Goal: Task Accomplishment & Management: Complete application form

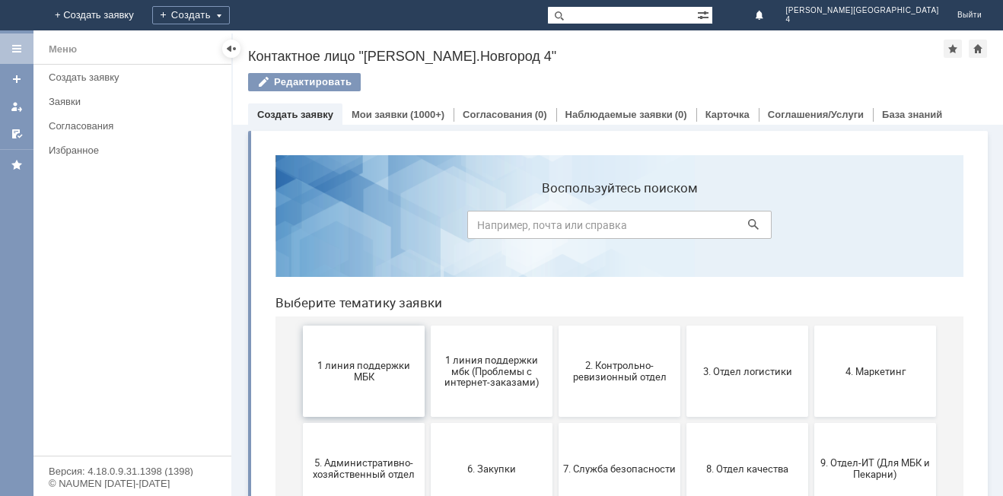
click at [376, 365] on span "1 линия поддержки МБК" at bounding box center [364, 371] width 113 height 23
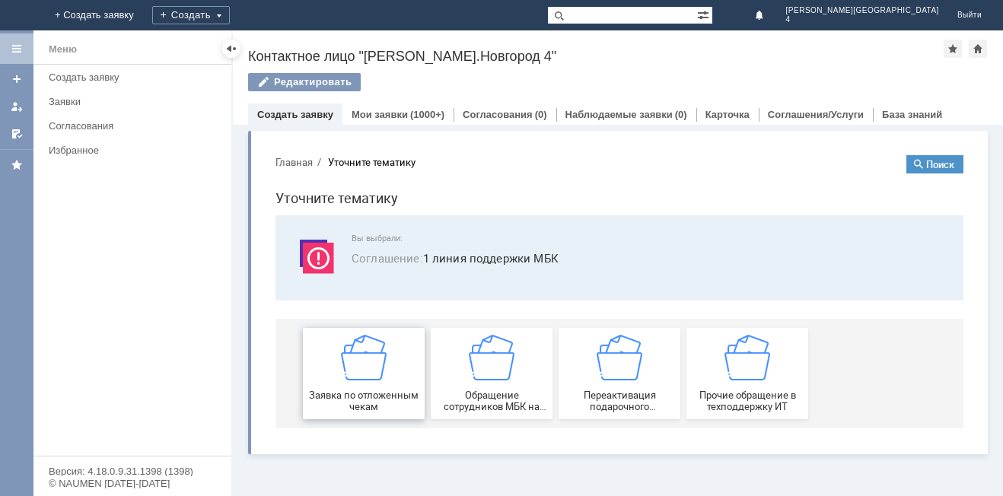
click at [389, 345] on div "Заявка по отложенным чекам" at bounding box center [364, 374] width 113 height 78
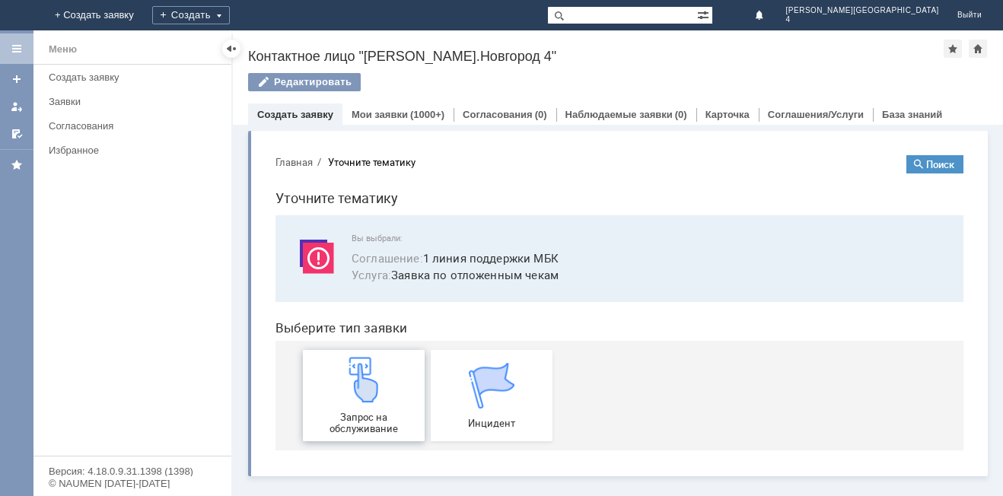
click at [372, 390] on img at bounding box center [364, 380] width 46 height 46
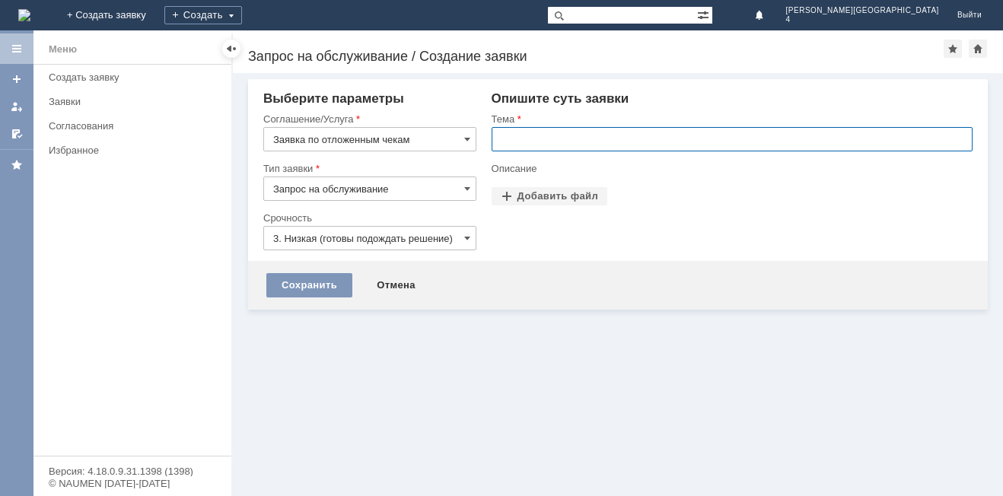
click at [511, 139] on input "text" at bounding box center [732, 139] width 481 height 24
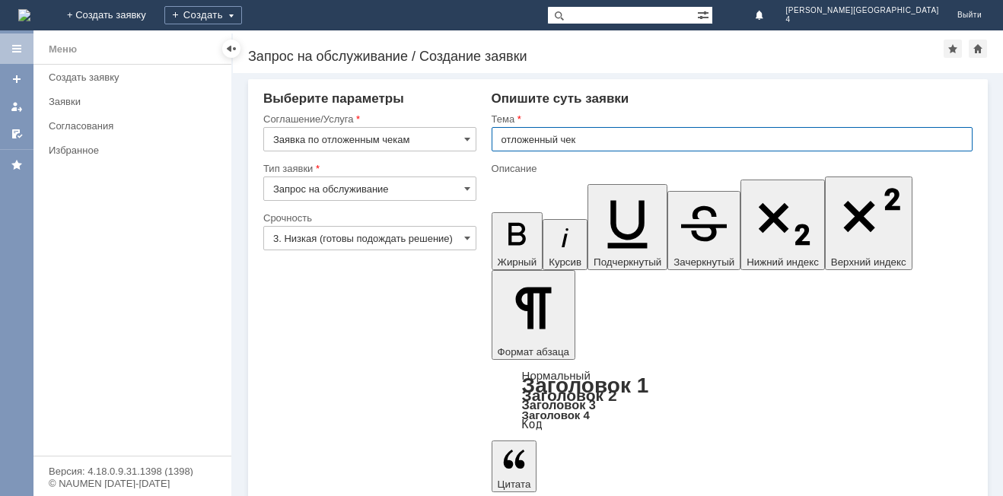
type input "отложенный чек"
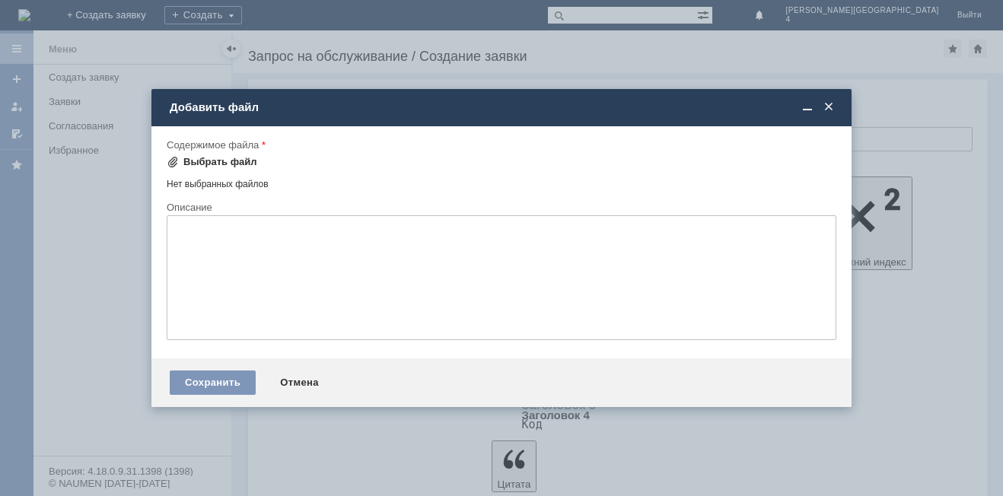
click at [221, 161] on div "Выбрать файл" at bounding box center [220, 162] width 74 height 12
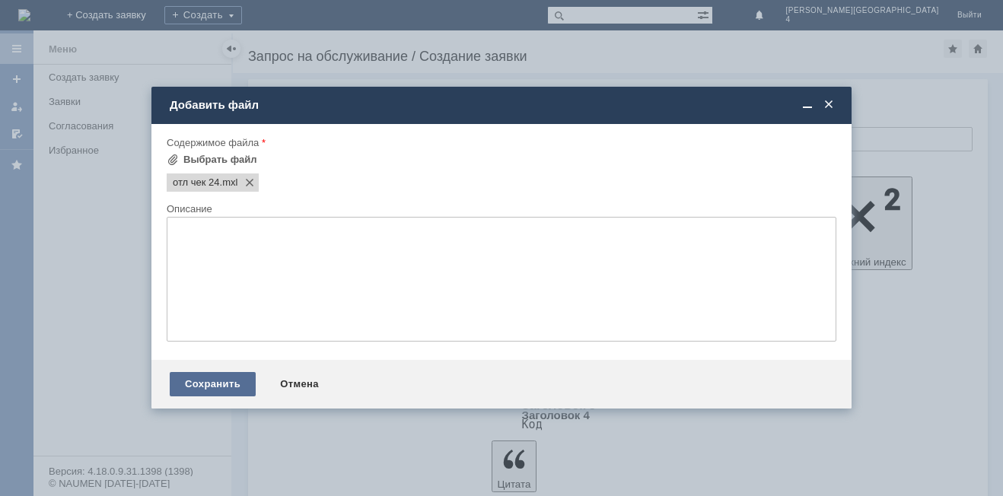
click at [219, 385] on div "Сохранить" at bounding box center [213, 384] width 86 height 24
